Goal: Information Seeking & Learning: Learn about a topic

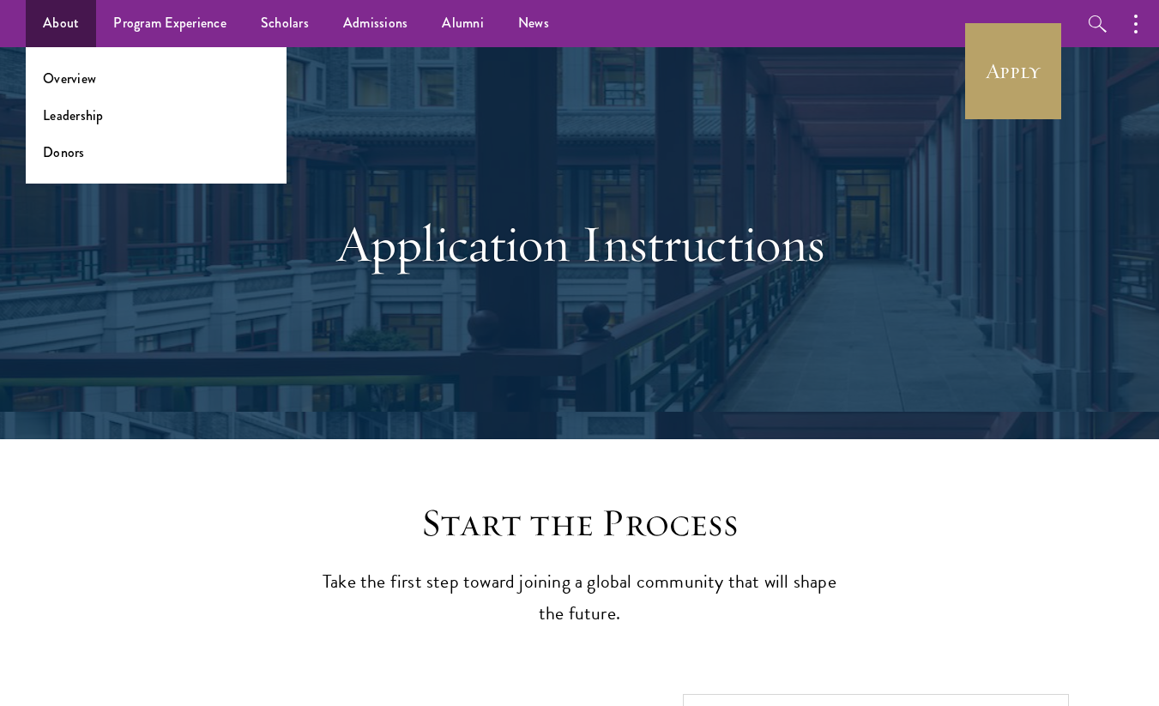
click at [64, 54] on ul "Overview Leadership Donors" at bounding box center [156, 115] width 261 height 136
click at [64, 69] on link "Overview" at bounding box center [69, 79] width 53 height 20
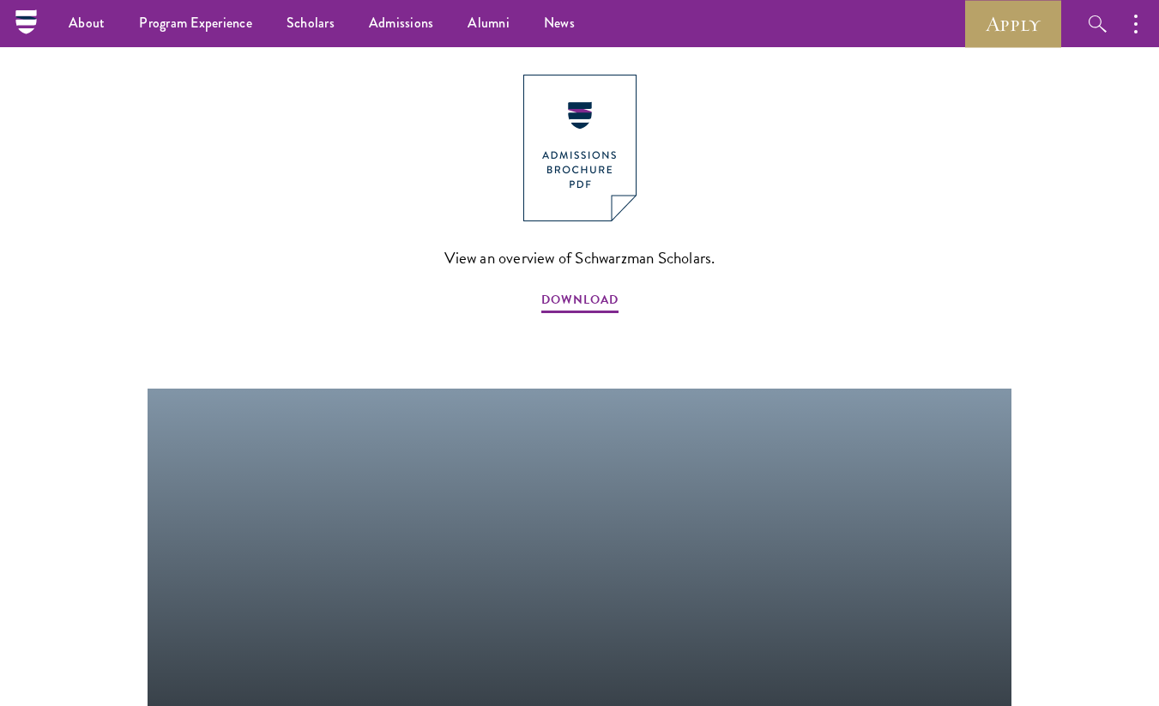
scroll to position [1714, 0]
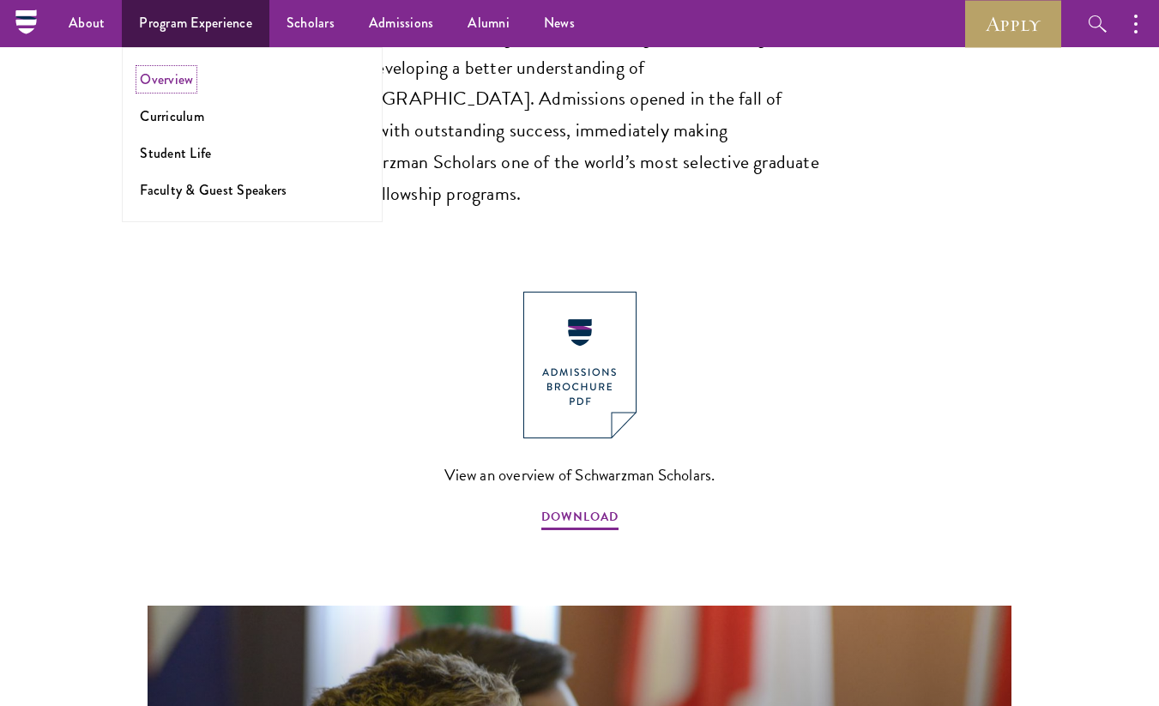
click at [172, 70] on link "Overview" at bounding box center [166, 80] width 53 height 20
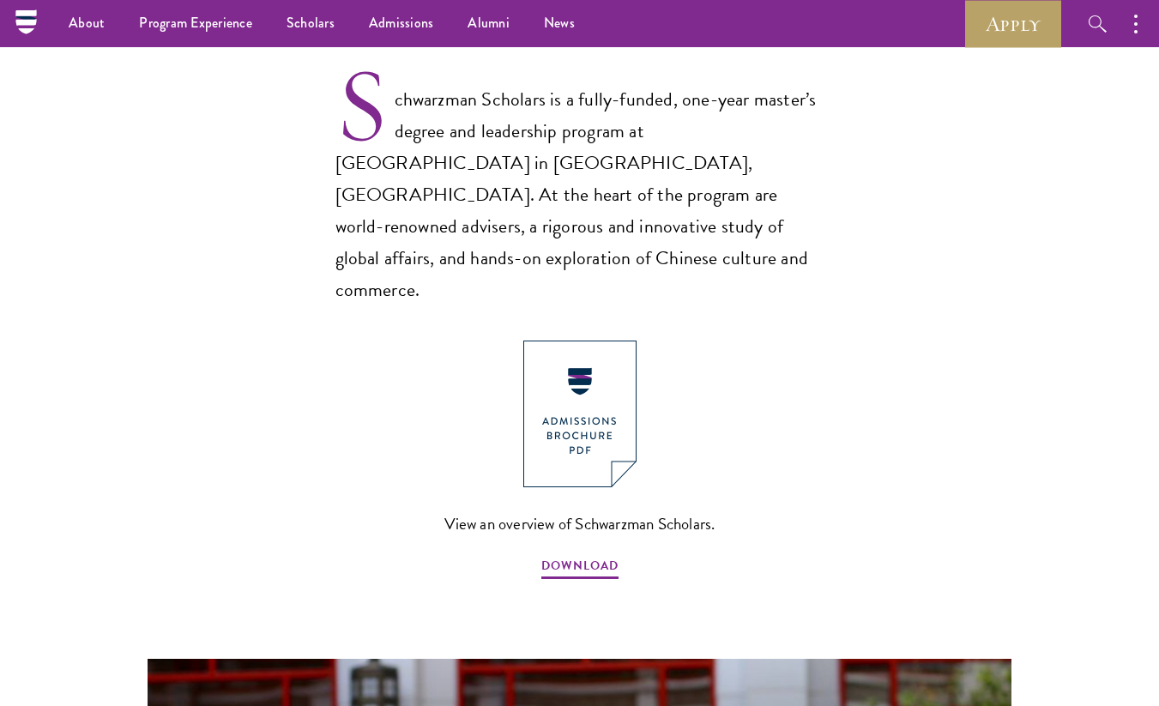
scroll to position [875, 0]
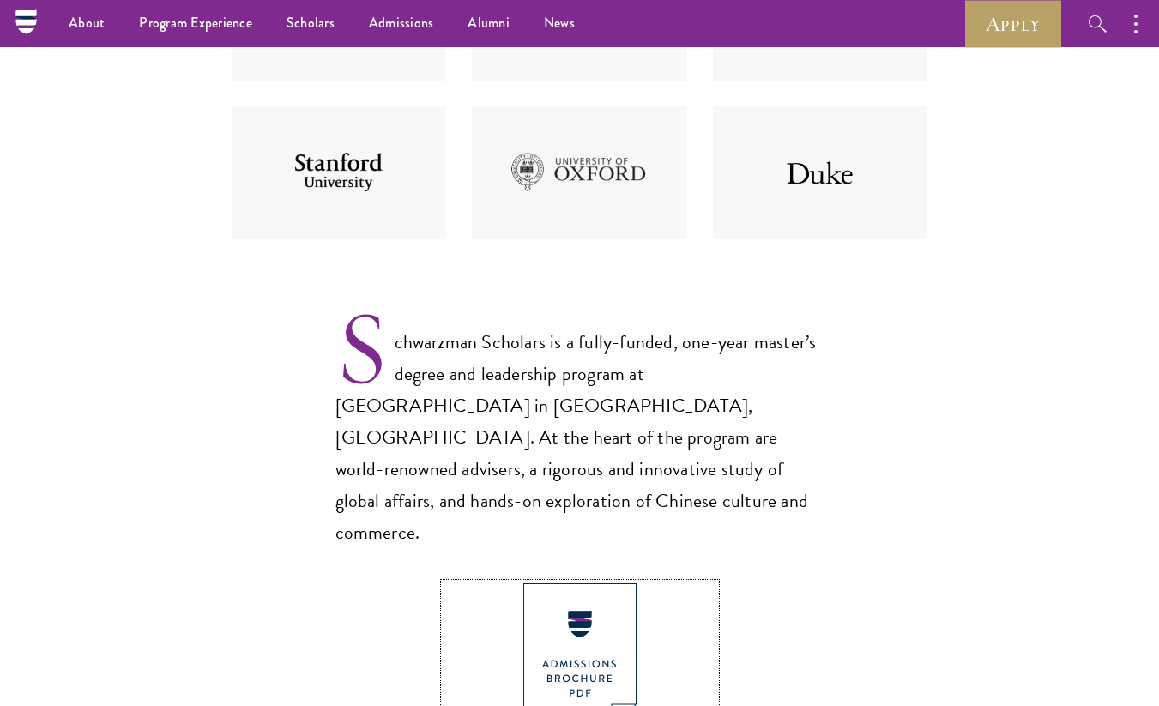
click at [569, 599] on img at bounding box center [579, 657] width 113 height 147
